Goal: Check status: Check status

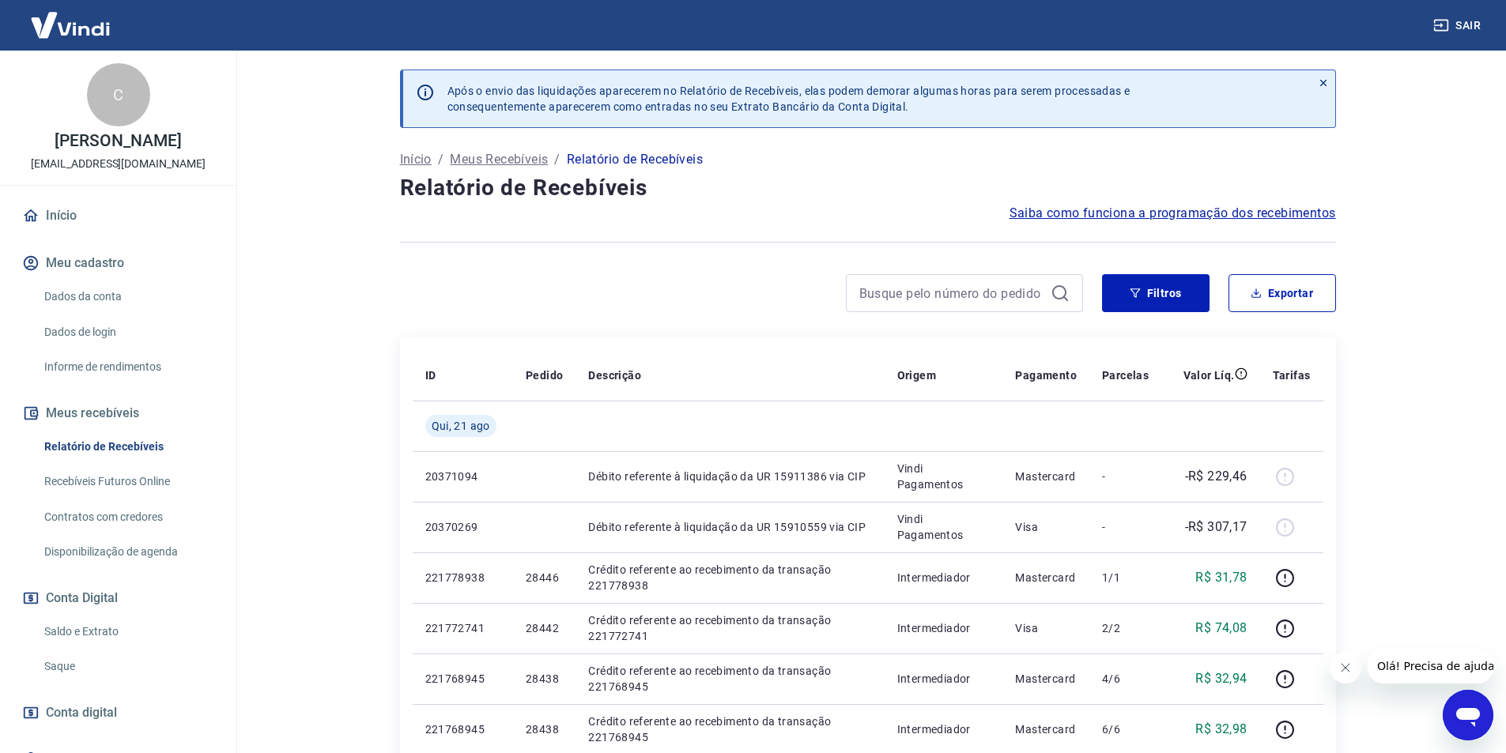
click at [103, 632] on link "Saldo e Extrato" at bounding box center [127, 632] width 179 height 32
